Goal: Task Accomplishment & Management: Use online tool/utility

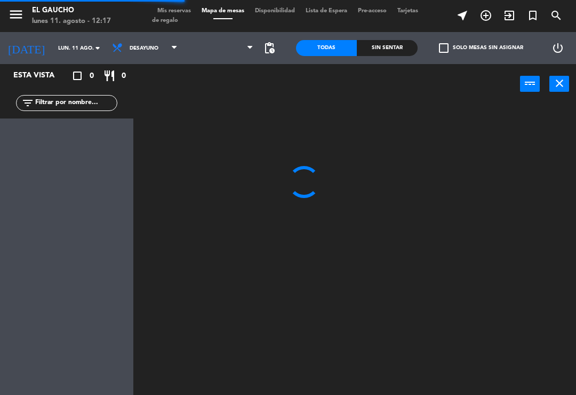
scroll to position [17, 0]
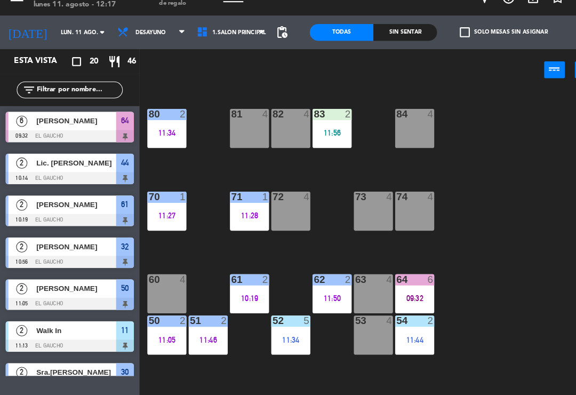
click at [391, 203] on div "74 4" at bounding box center [396, 218] width 37 height 37
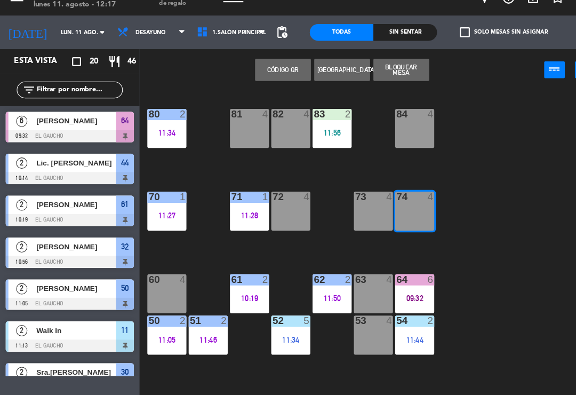
click at [324, 73] on button "[GEOGRAPHIC_DATA]" at bounding box center [326, 83] width 53 height 21
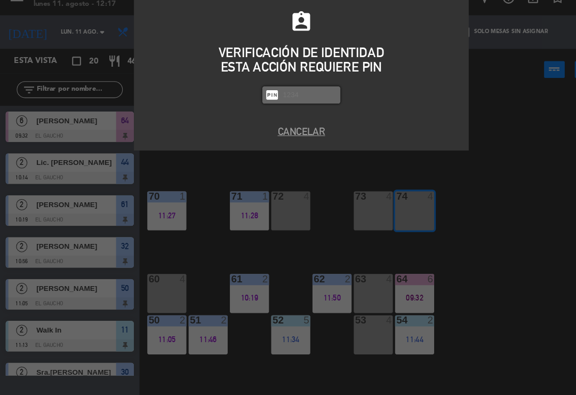
click at [281, 136] on button "Cancelar" at bounding box center [288, 143] width 304 height 14
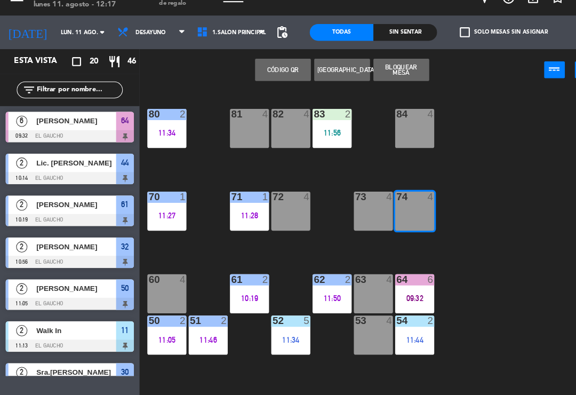
click at [138, 45] on span "Desayuno" at bounding box center [144, 48] width 29 height 6
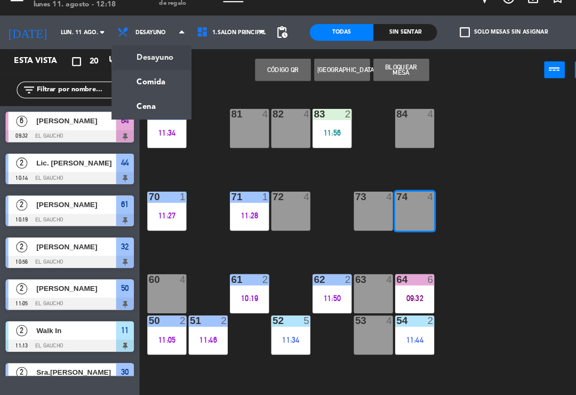
click at [116, 76] on ng-component "menu El Gaucho lunes 11. agosto - 12:18 Mis reservas Mapa de mesas Disponibilid…" at bounding box center [288, 197] width 576 height 395
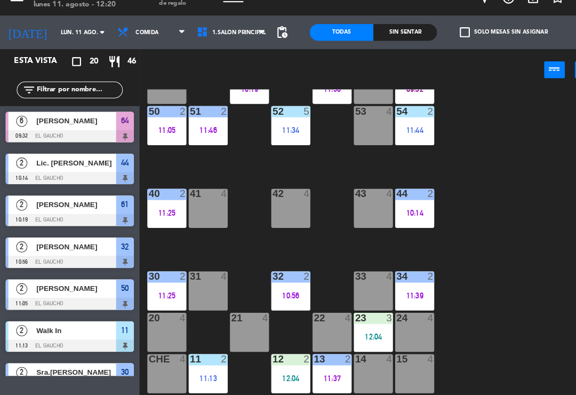
scroll to position [200, 0]
click at [267, 277] on div "32 2 10:56" at bounding box center [277, 294] width 37 height 37
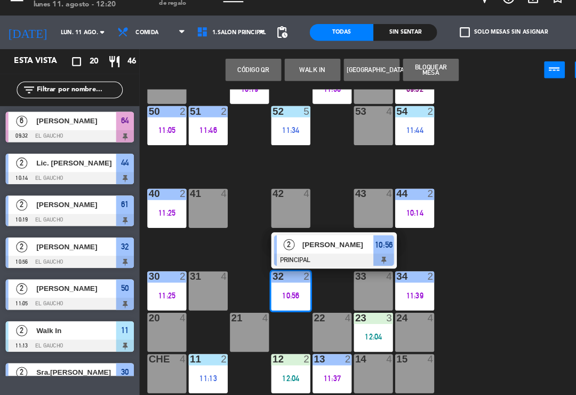
click at [292, 245] on span "[PERSON_NAME]" at bounding box center [323, 250] width 68 height 11
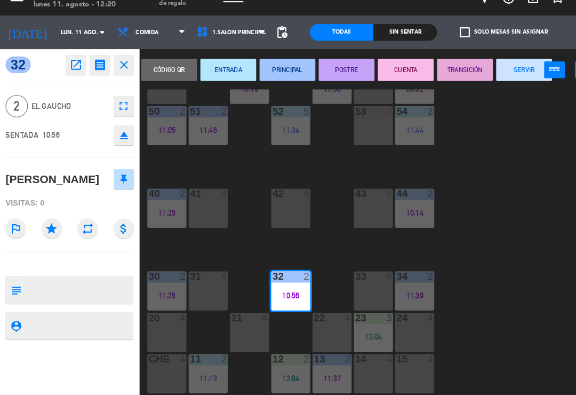
click at [484, 73] on button "SERVIR" at bounding box center [500, 83] width 53 height 21
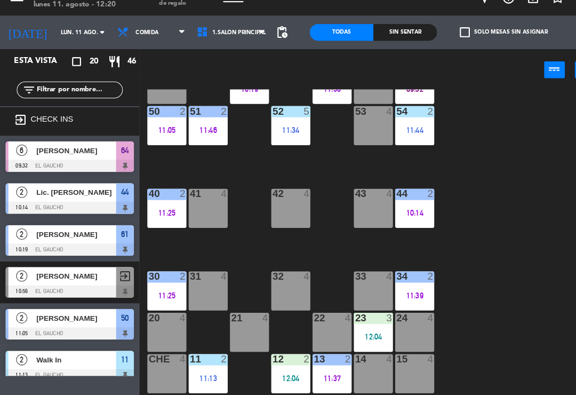
click at [279, 276] on div "32 4" at bounding box center [277, 294] width 37 height 37
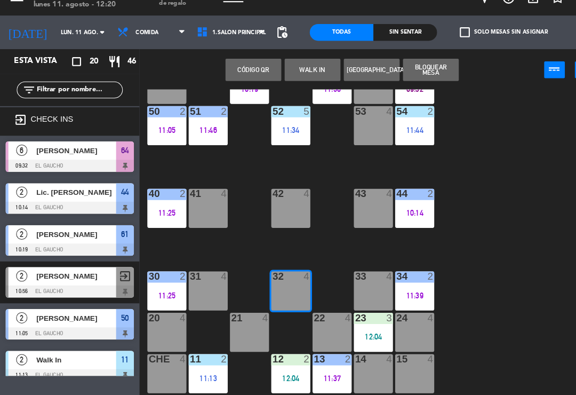
click at [294, 73] on button "WALK IN" at bounding box center [298, 83] width 53 height 21
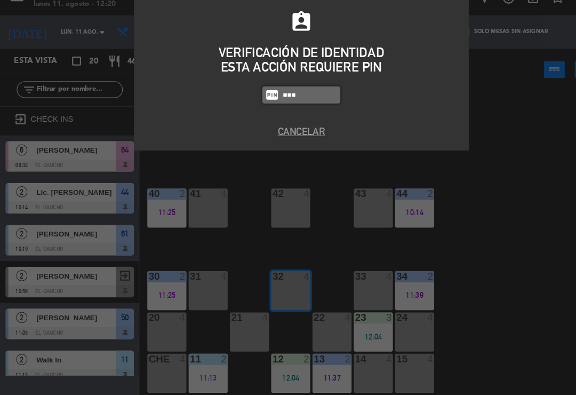
type input "0009"
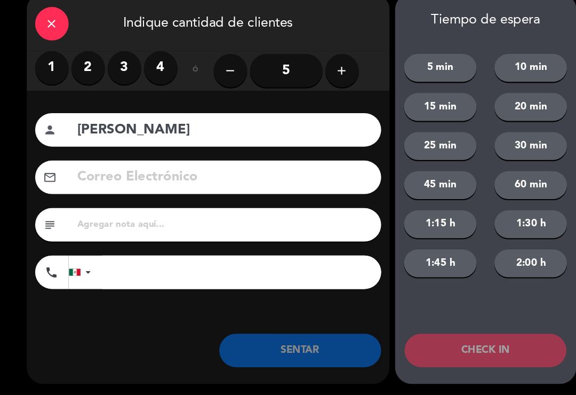
type input "[PERSON_NAME]"
click at [122, 66] on label "3" at bounding box center [119, 82] width 32 height 32
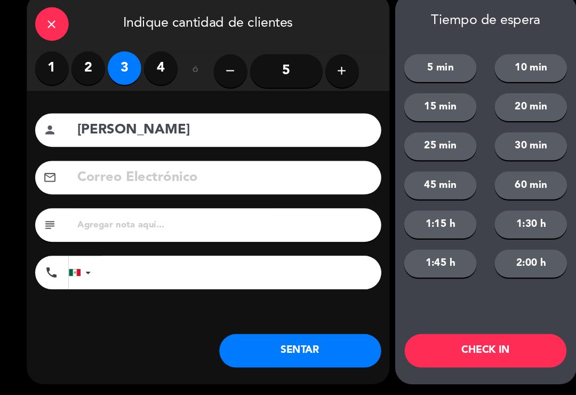
click at [264, 336] on button "SENTAR" at bounding box center [287, 352] width 155 height 32
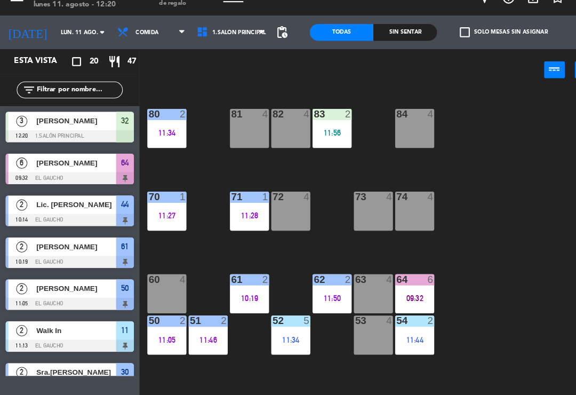
scroll to position [0, 0]
click at [388, 200] on div "74 4" at bounding box center [396, 218] width 37 height 37
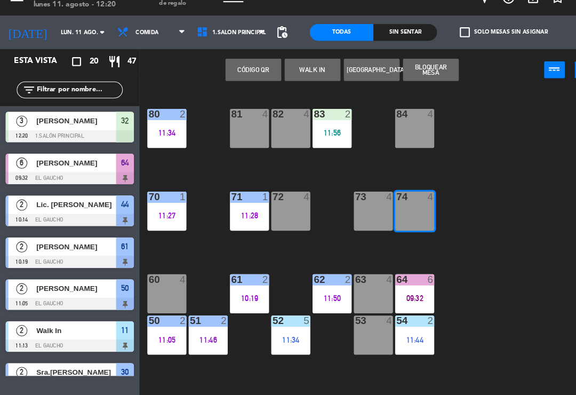
click at [296, 73] on button "WALK IN" at bounding box center [298, 83] width 53 height 21
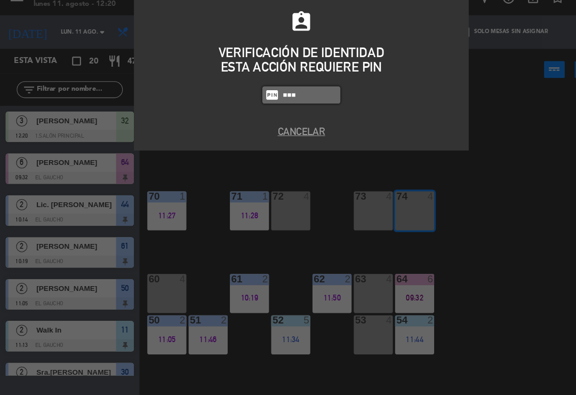
type input "0009"
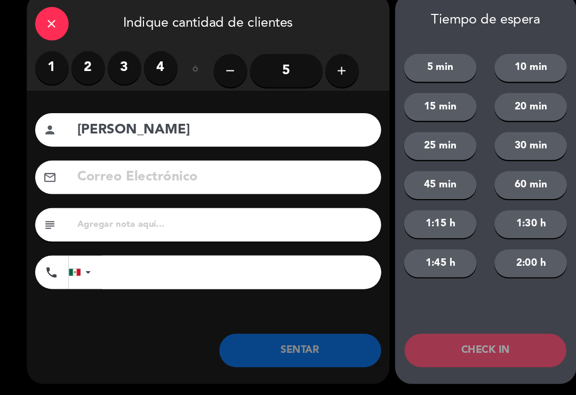
type input "[PERSON_NAME]"
click at [157, 66] on label "4" at bounding box center [154, 82] width 32 height 32
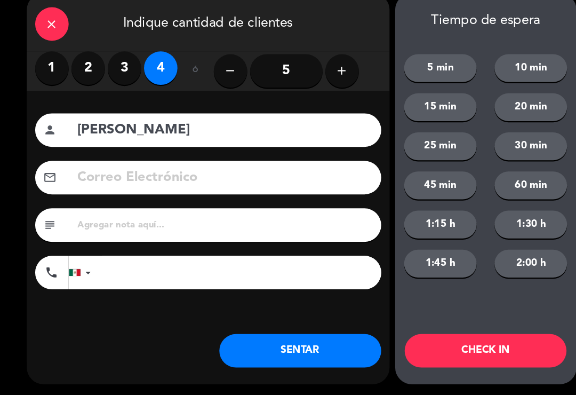
click at [279, 349] on button "SENTAR" at bounding box center [287, 352] width 155 height 32
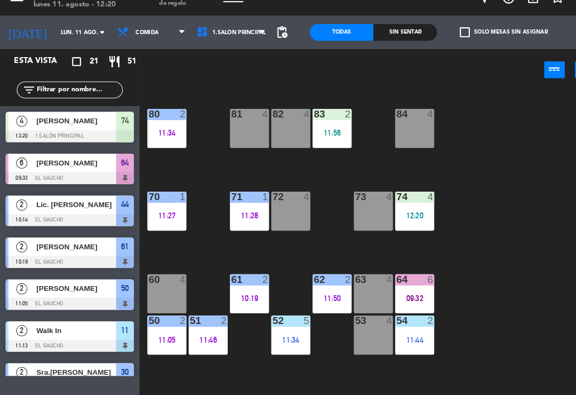
click at [457, 262] on div "84 4 80 2 11:34 83 2 11:56 82 4 81 4 70 1 11:27 71 1 11:28 72 4 73 4 74 4 12:20…" at bounding box center [357, 247] width 437 height 291
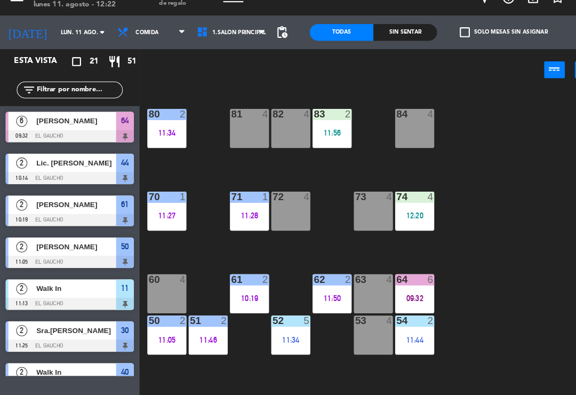
scroll to position [17, 0]
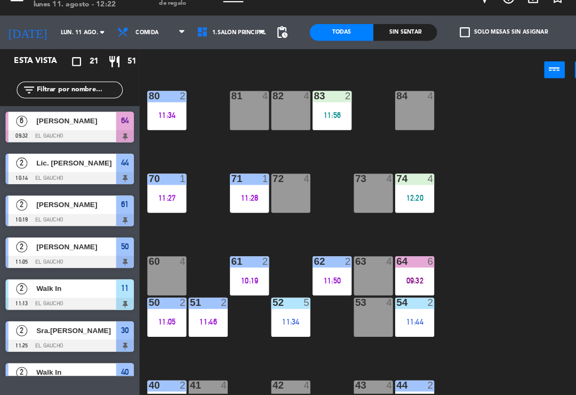
click at [363, 263] on div "63 4" at bounding box center [356, 280] width 37 height 37
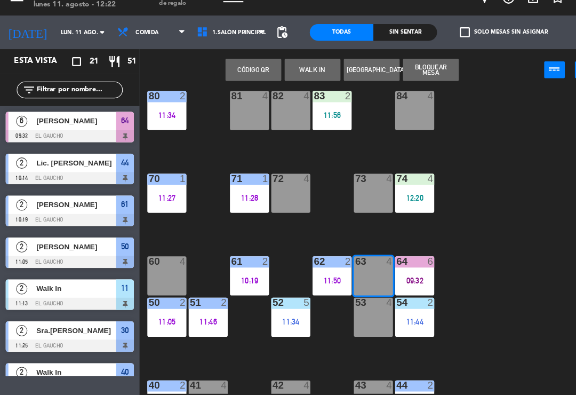
click at [302, 73] on button "WALK IN" at bounding box center [298, 83] width 53 height 21
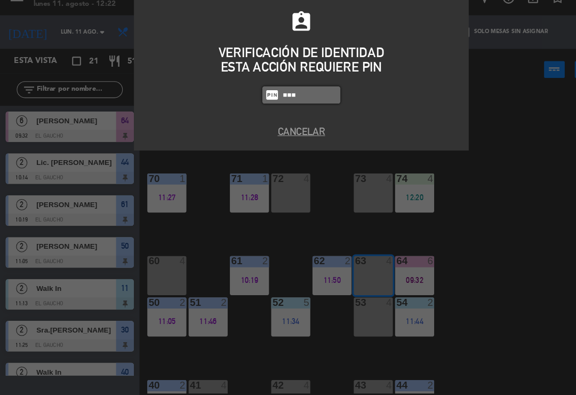
type input "0009"
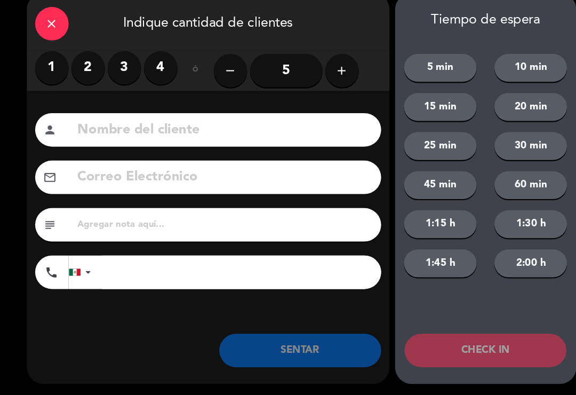
click at [80, 67] on label "2" at bounding box center [84, 82] width 32 height 32
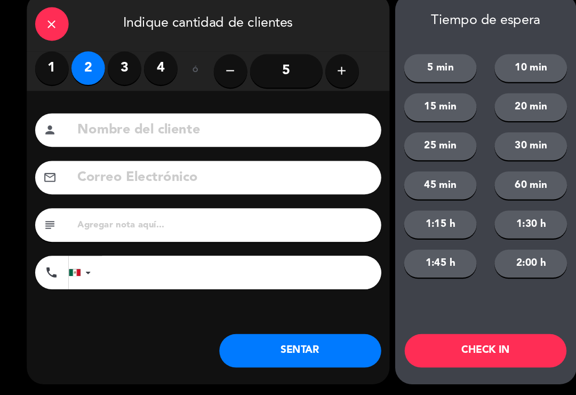
click at [290, 350] on button "SENTAR" at bounding box center [287, 352] width 155 height 32
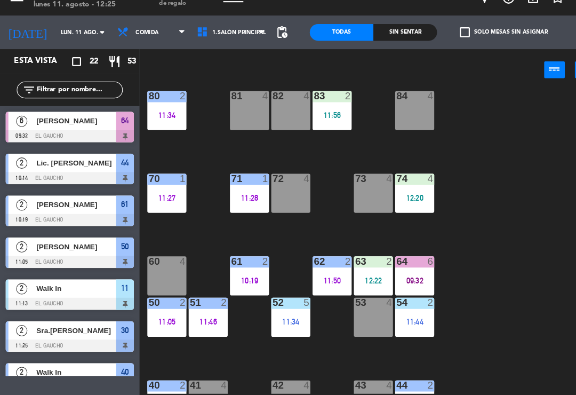
click at [406, 184] on div "74 4 12:20" at bounding box center [396, 201] width 37 height 37
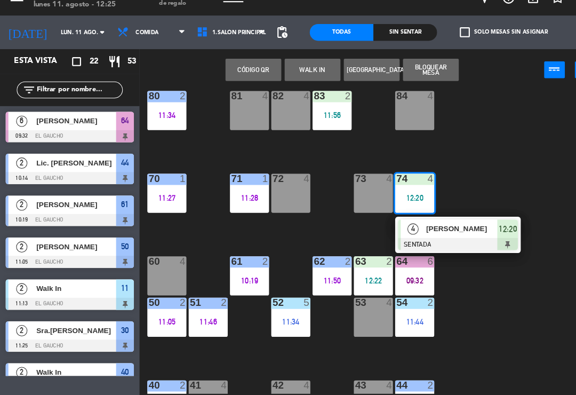
click at [326, 104] on div "83 2" at bounding box center [317, 109] width 37 height 11
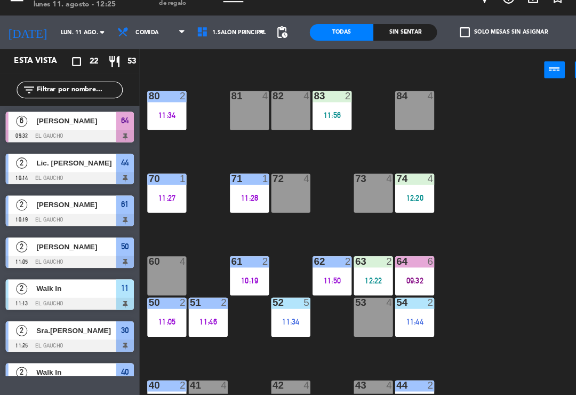
click at [369, 121] on div "84 4 80 2 11:34 83 2 11:56 82 4 81 4 70 1 11:27 71 1 11:28 72 4 73 4 74 4 12:20…" at bounding box center [357, 247] width 437 height 291
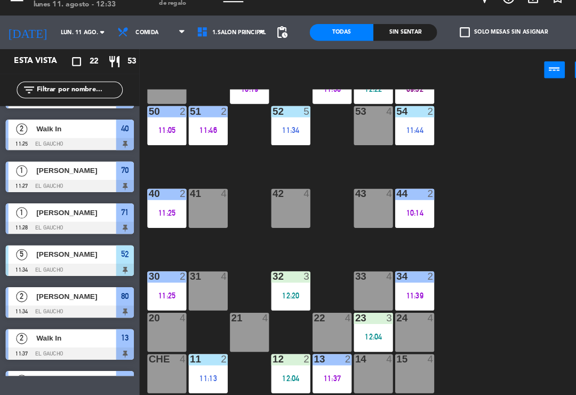
scroll to position [200, 0]
click at [314, 375] on div "11:37" at bounding box center [317, 378] width 37 height 7
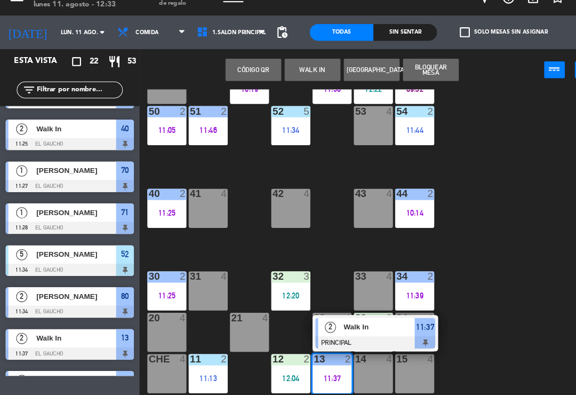
click at [343, 321] on div "Walk In" at bounding box center [362, 330] width 69 height 18
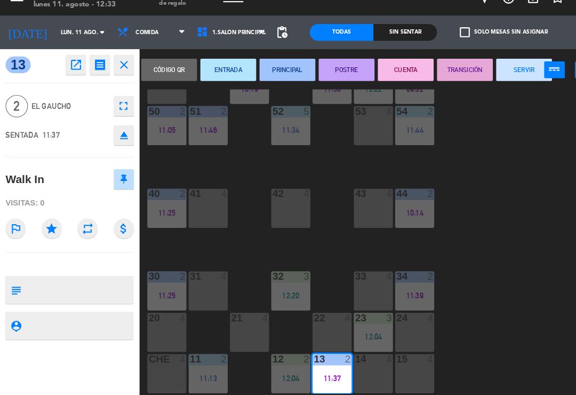
click at [497, 73] on button "SERVIR" at bounding box center [500, 83] width 53 height 21
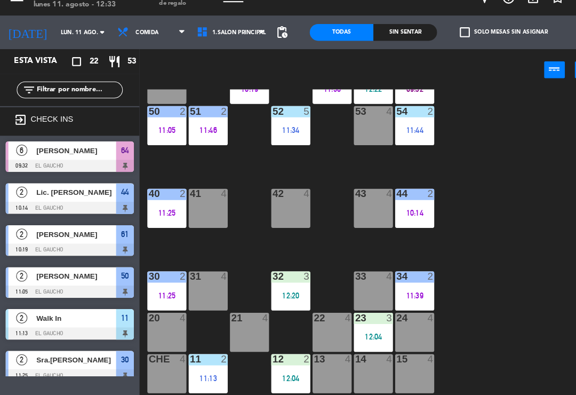
scroll to position [0, 0]
click at [193, 375] on div "11:13" at bounding box center [198, 378] width 37 height 7
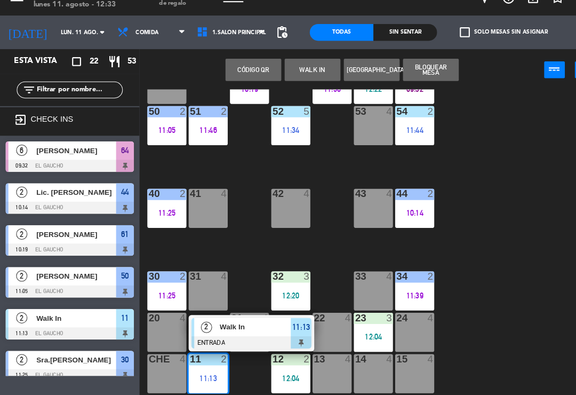
click at [236, 338] on div at bounding box center [240, 344] width 115 height 12
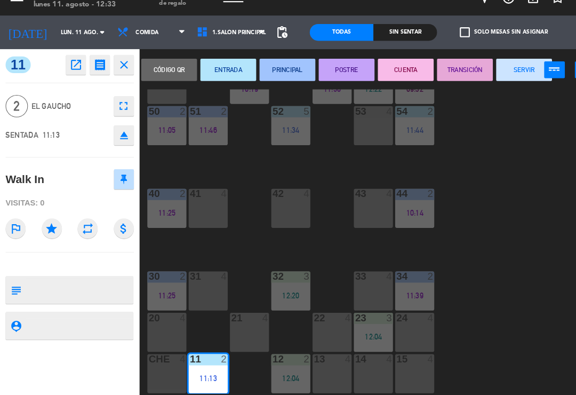
click at [495, 73] on button "SERVIR" at bounding box center [500, 83] width 53 height 21
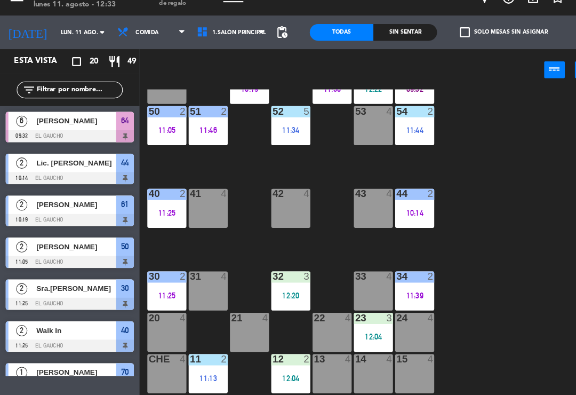
click at [289, 355] on div "12 2" at bounding box center [277, 360] width 37 height 11
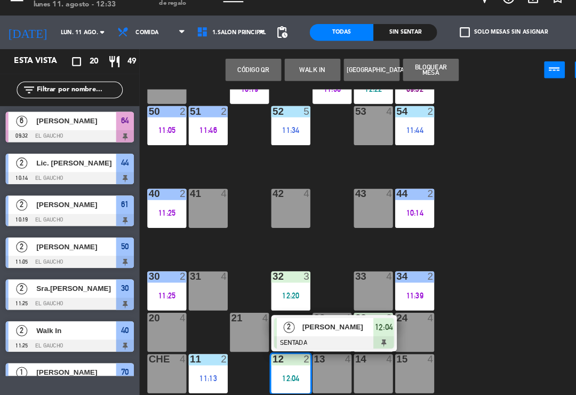
click at [303, 324] on span "[PERSON_NAME]" at bounding box center [323, 329] width 68 height 11
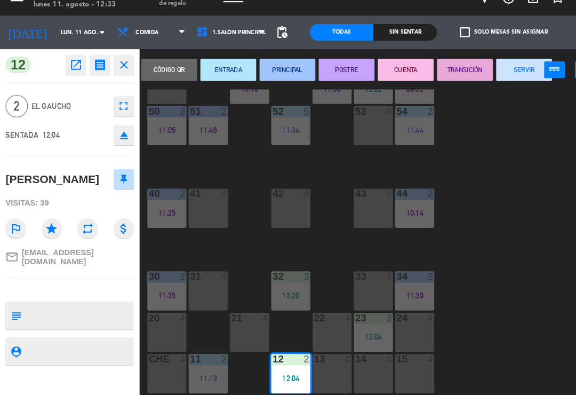
click at [277, 73] on button "PRINCIPAL" at bounding box center [274, 83] width 53 height 21
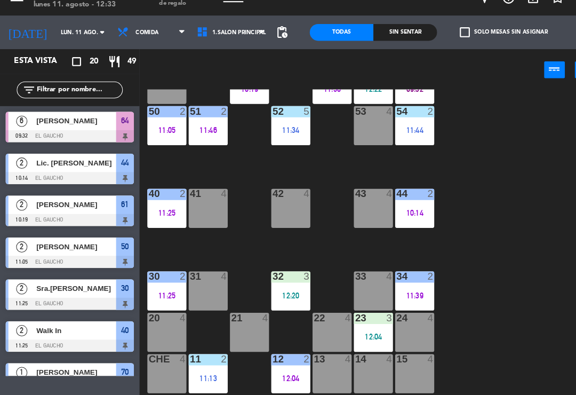
scroll to position [125, 0]
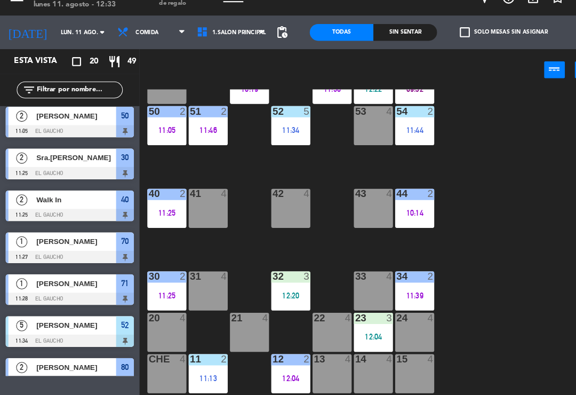
click at [202, 355] on div "11 2 11:13" at bounding box center [198, 373] width 37 height 37
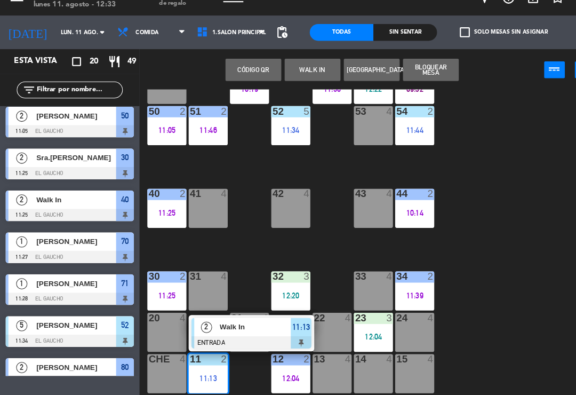
click at [234, 338] on div at bounding box center [240, 344] width 115 height 12
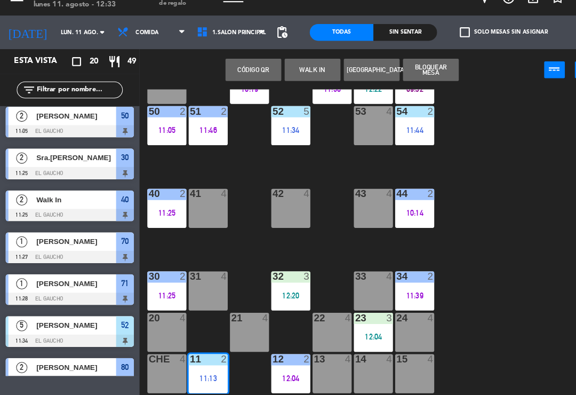
click at [512, 221] on div "84 4 80 2 11:34 83 2 11:56 82 4 12:20 81 4 70 1 11:27 71 1 11:28 72 4 73 4 74 4…" at bounding box center [357, 247] width 437 height 291
